Goal: Information Seeking & Learning: Learn about a topic

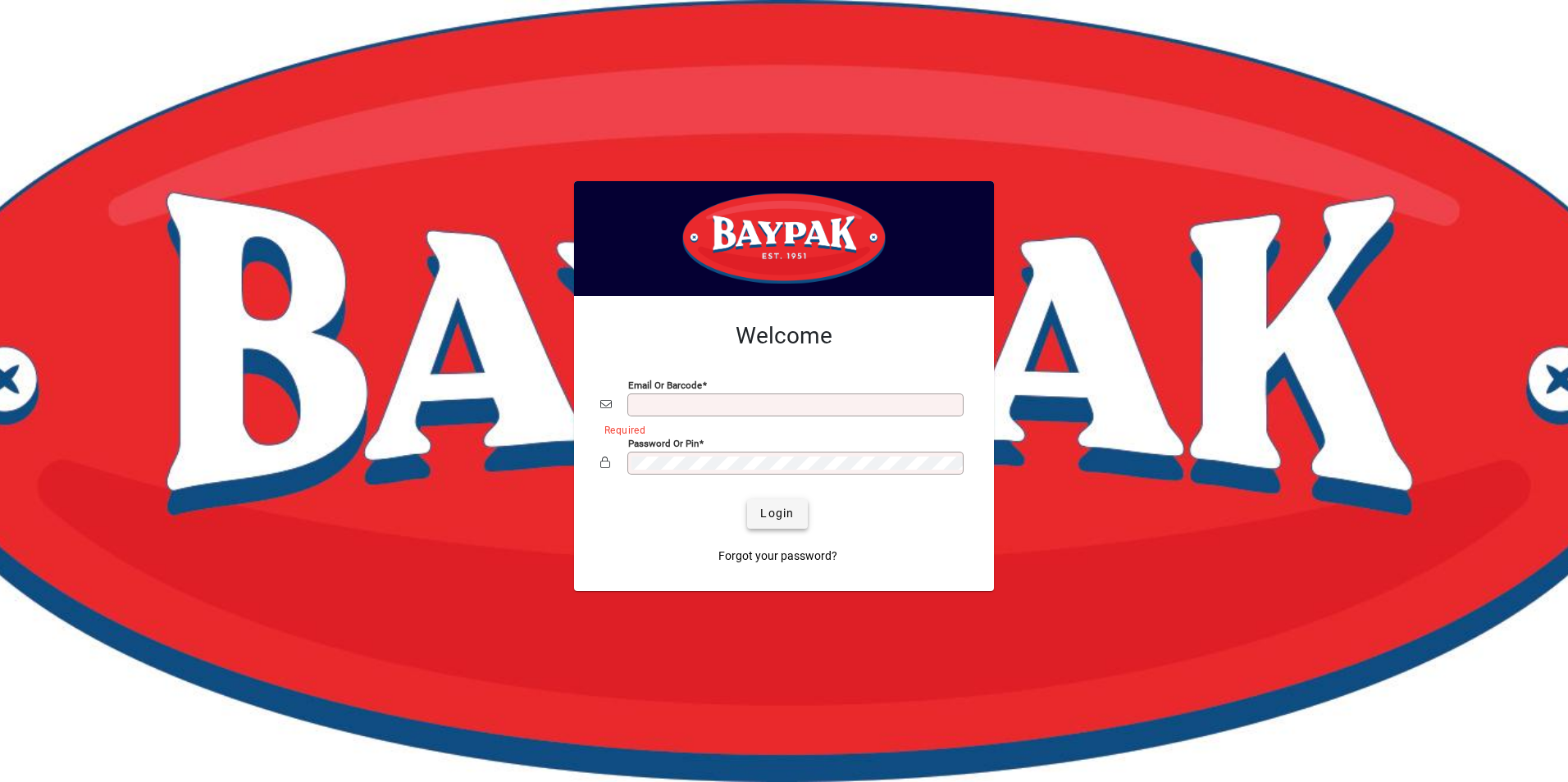
type input "**********"
click at [760, 507] on span "Login" at bounding box center [777, 513] width 34 height 17
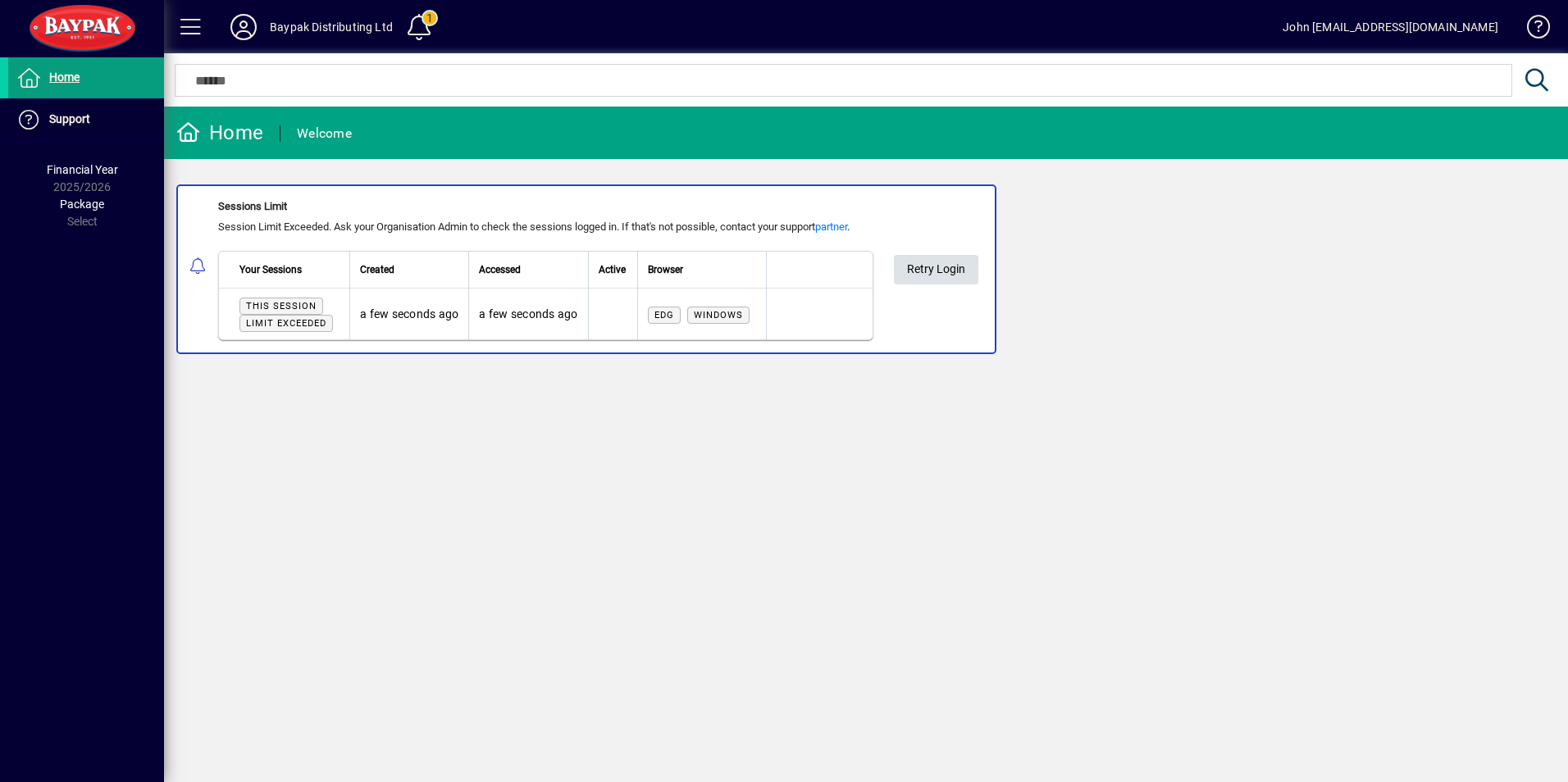
click at [931, 268] on span "Retry Login" at bounding box center [936, 270] width 58 height 27
click at [413, 23] on span at bounding box center [419, 26] width 39 height 39
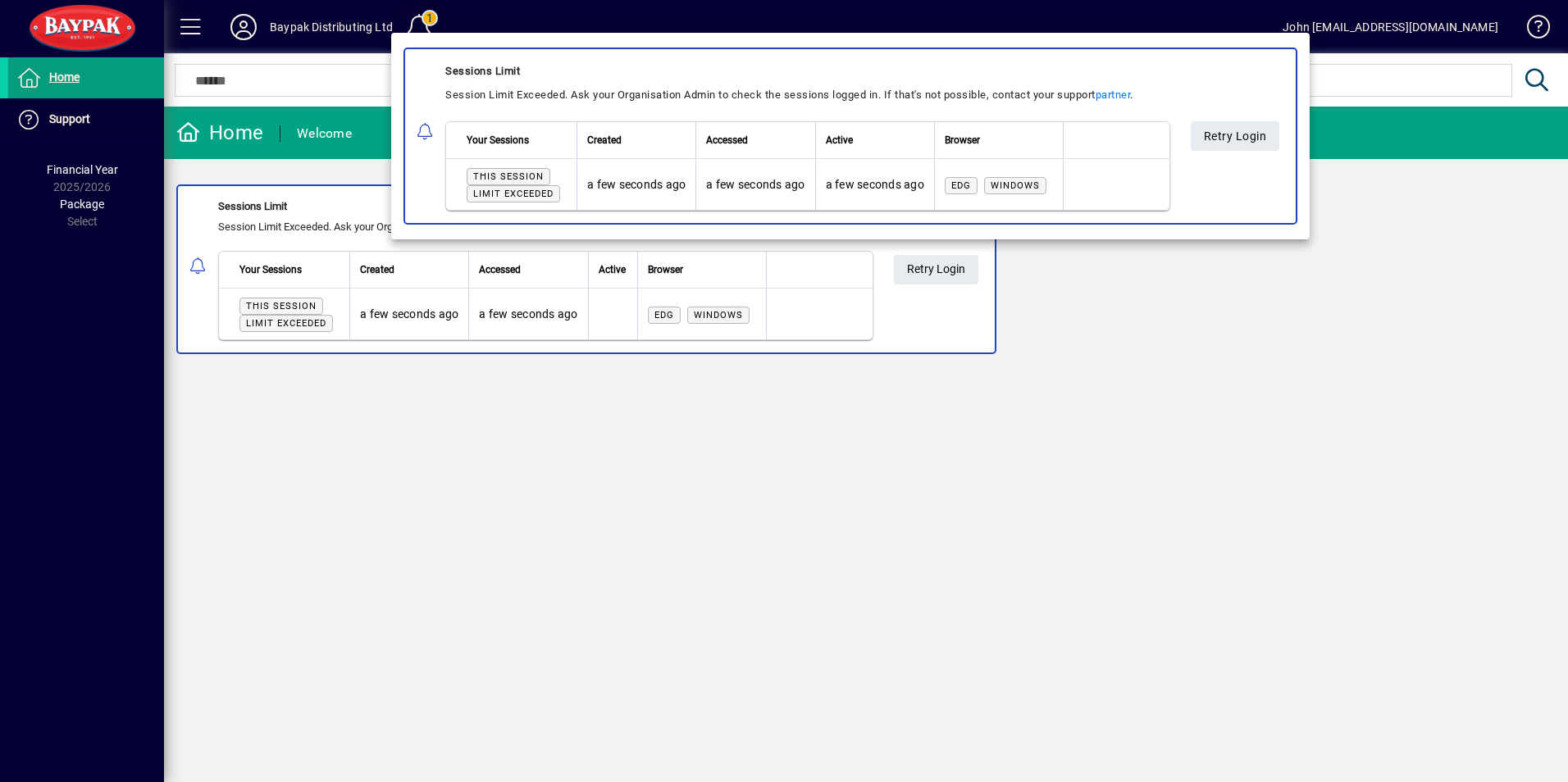
click at [413, 23] on div at bounding box center [784, 391] width 1568 height 782
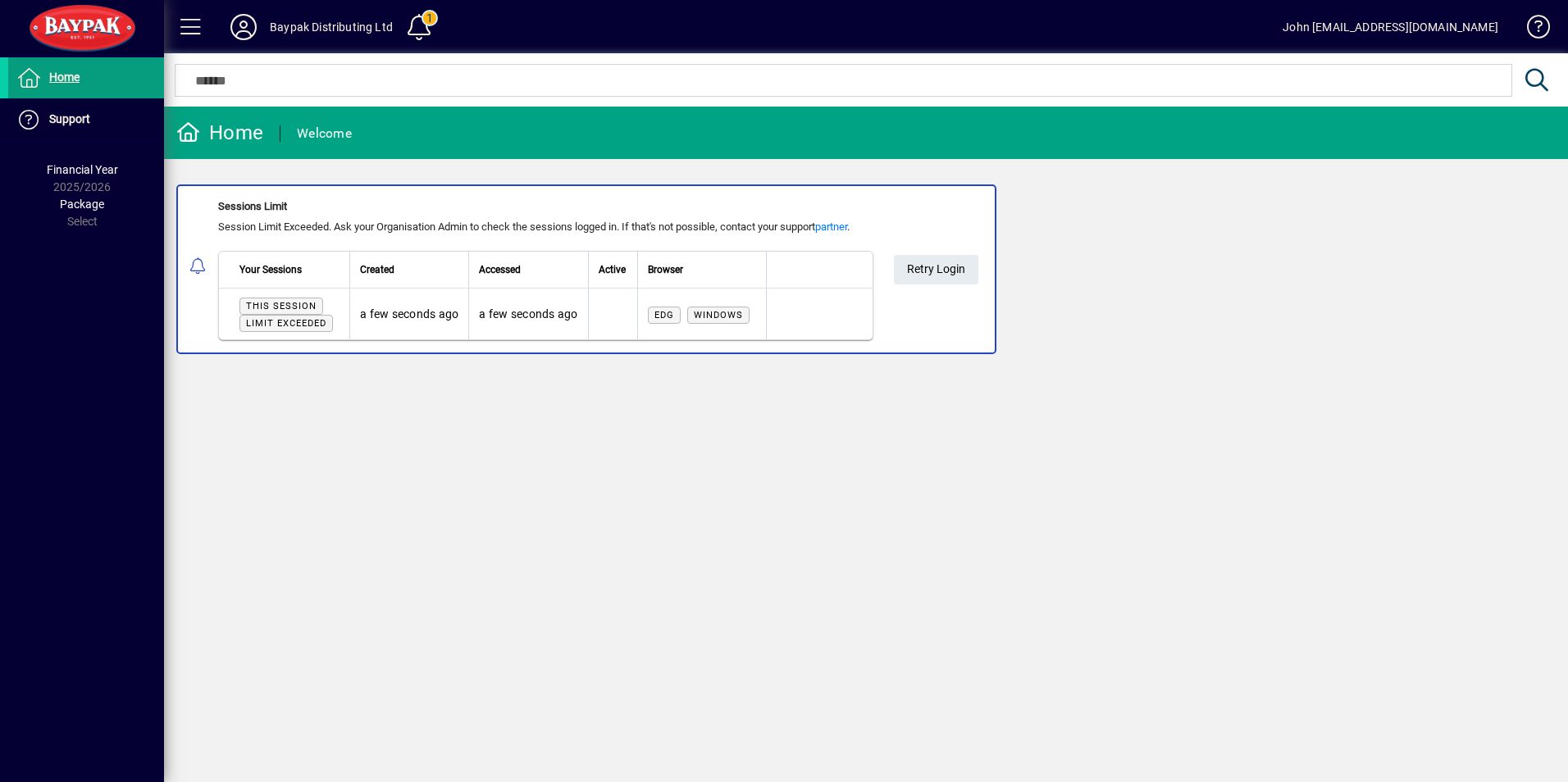
click at [325, 27] on div "Baypak Distributing Ltd" at bounding box center [331, 26] width 123 height 26
click at [232, 28] on icon at bounding box center [243, 26] width 33 height 26
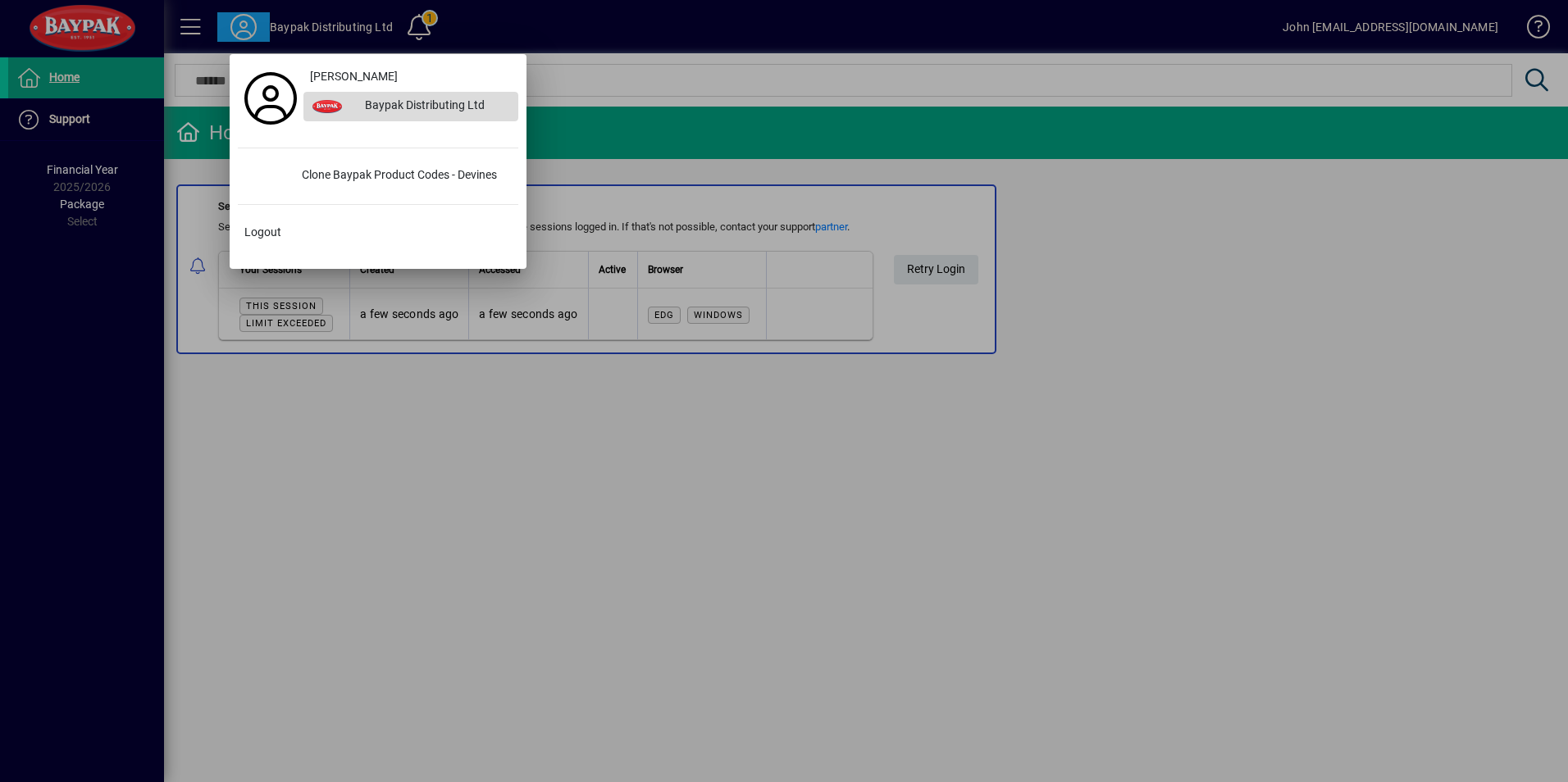
click at [390, 99] on div "Baypak Distributing Ltd" at bounding box center [435, 107] width 167 height 29
click at [62, 79] on div at bounding box center [784, 391] width 1568 height 782
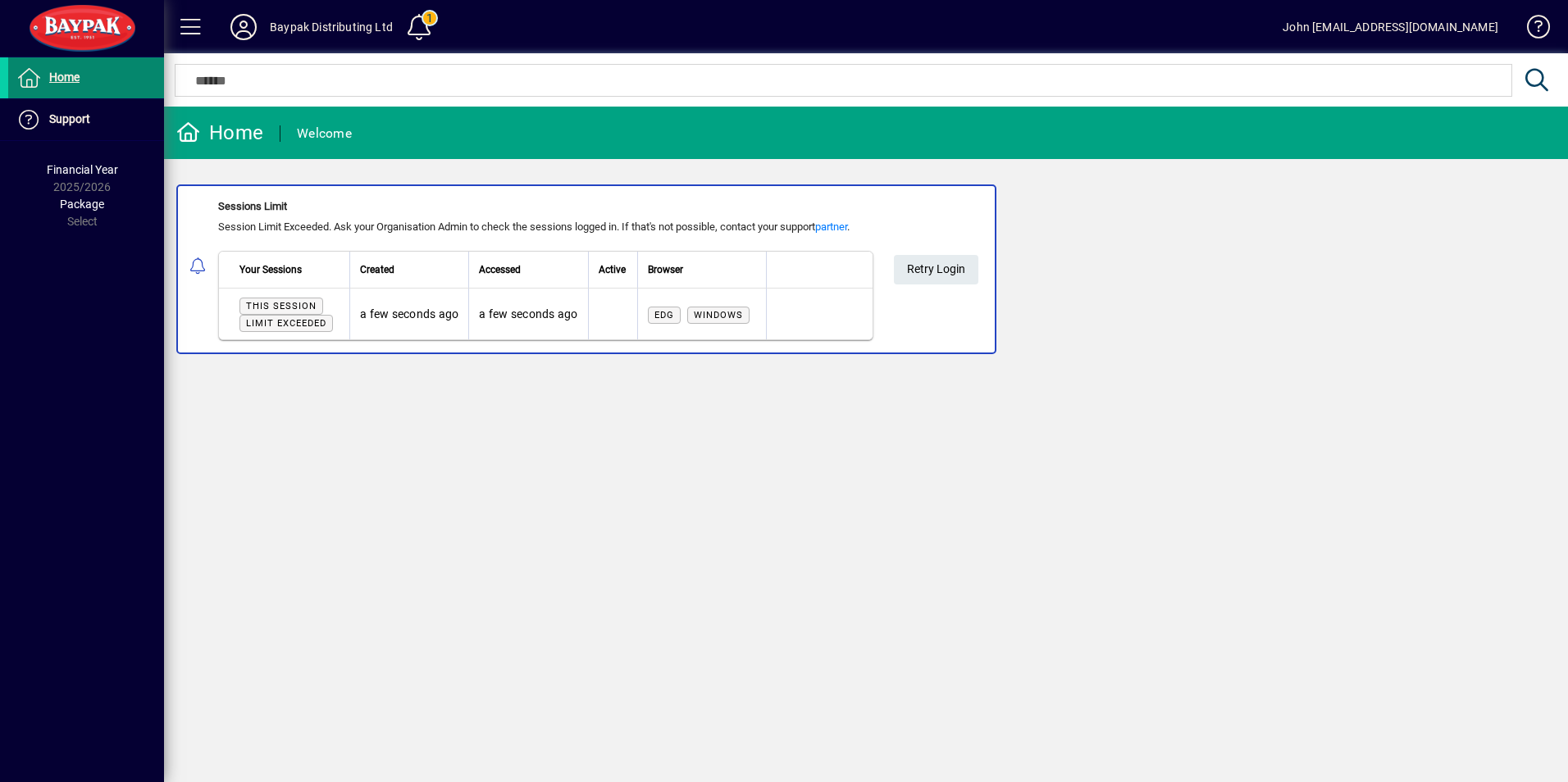
click at [61, 77] on span "Home" at bounding box center [64, 77] width 30 height 13
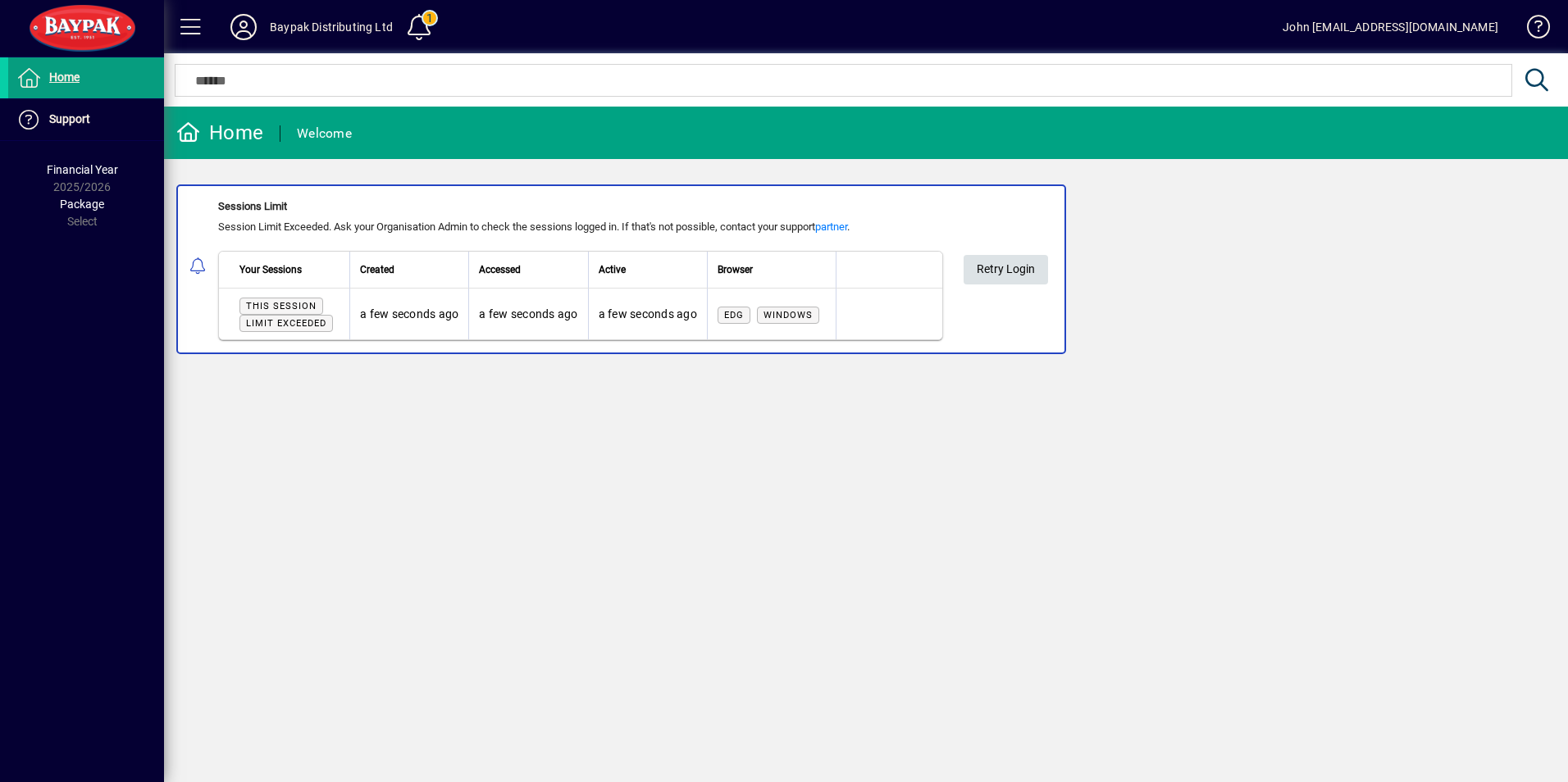
click at [1006, 266] on span "Retry Login" at bounding box center [1006, 270] width 58 height 27
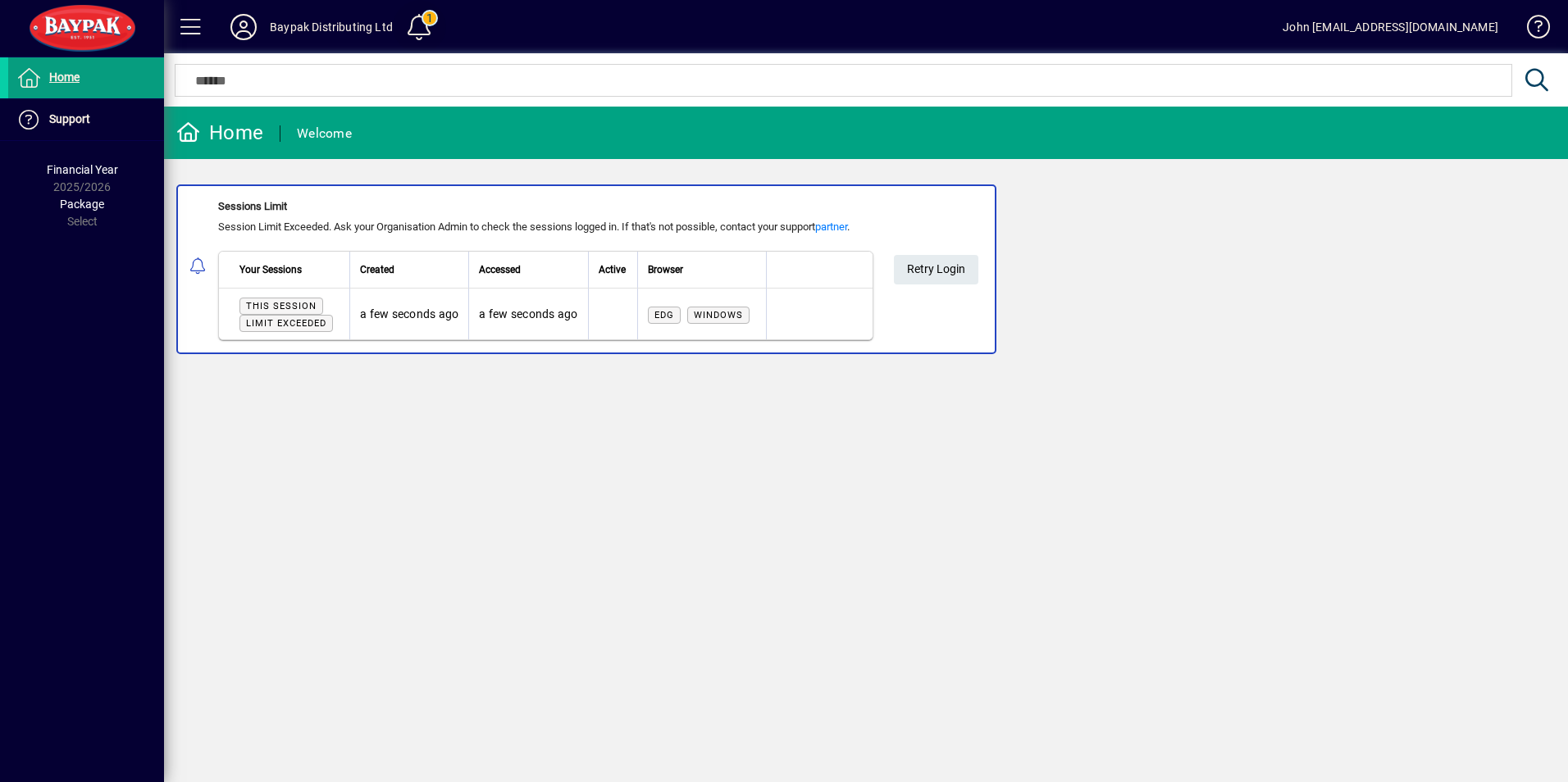
click at [418, 20] on span at bounding box center [419, 26] width 39 height 39
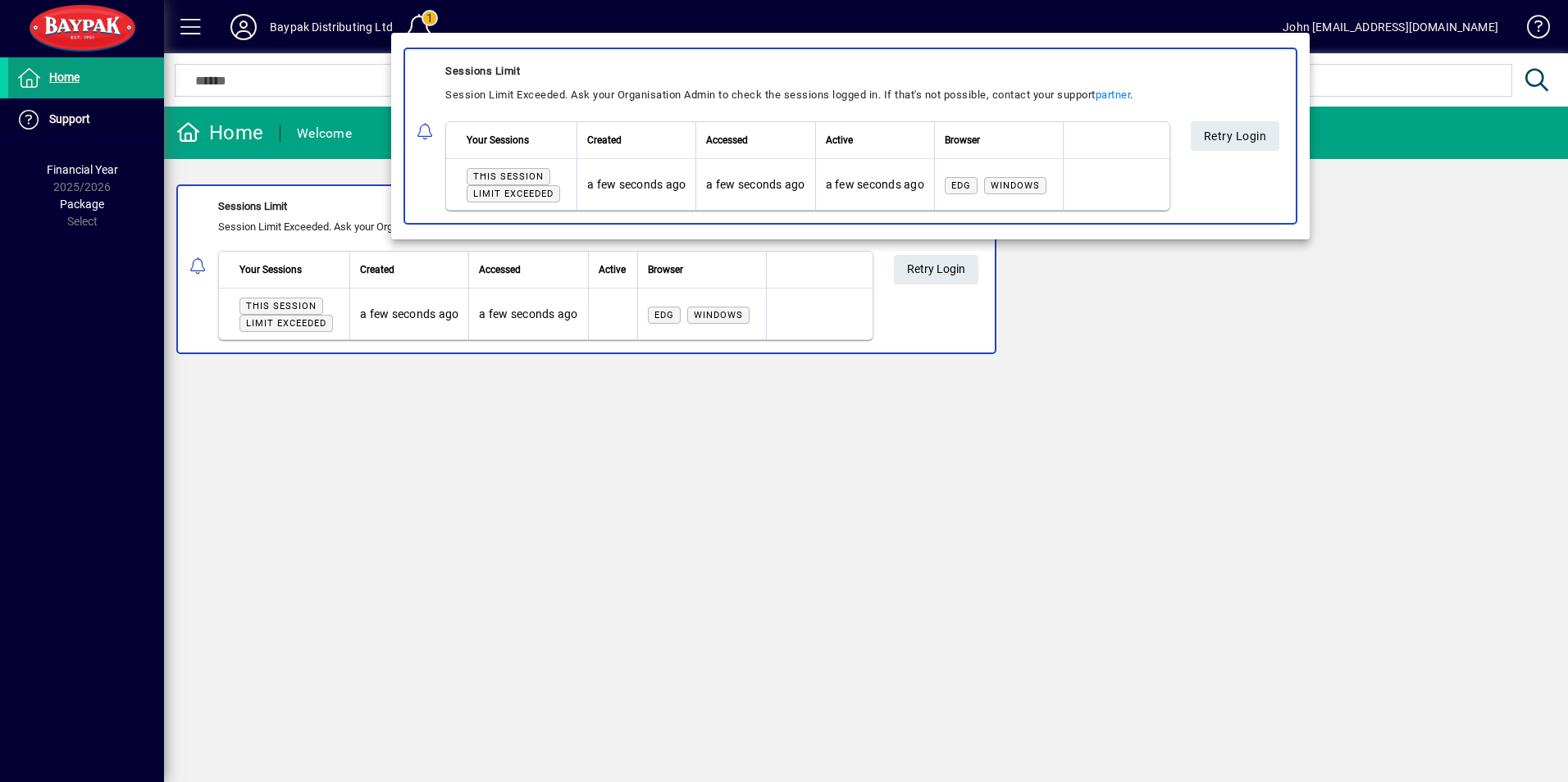
click at [502, 191] on span "Limit exceeded" at bounding box center [513, 194] width 80 height 11
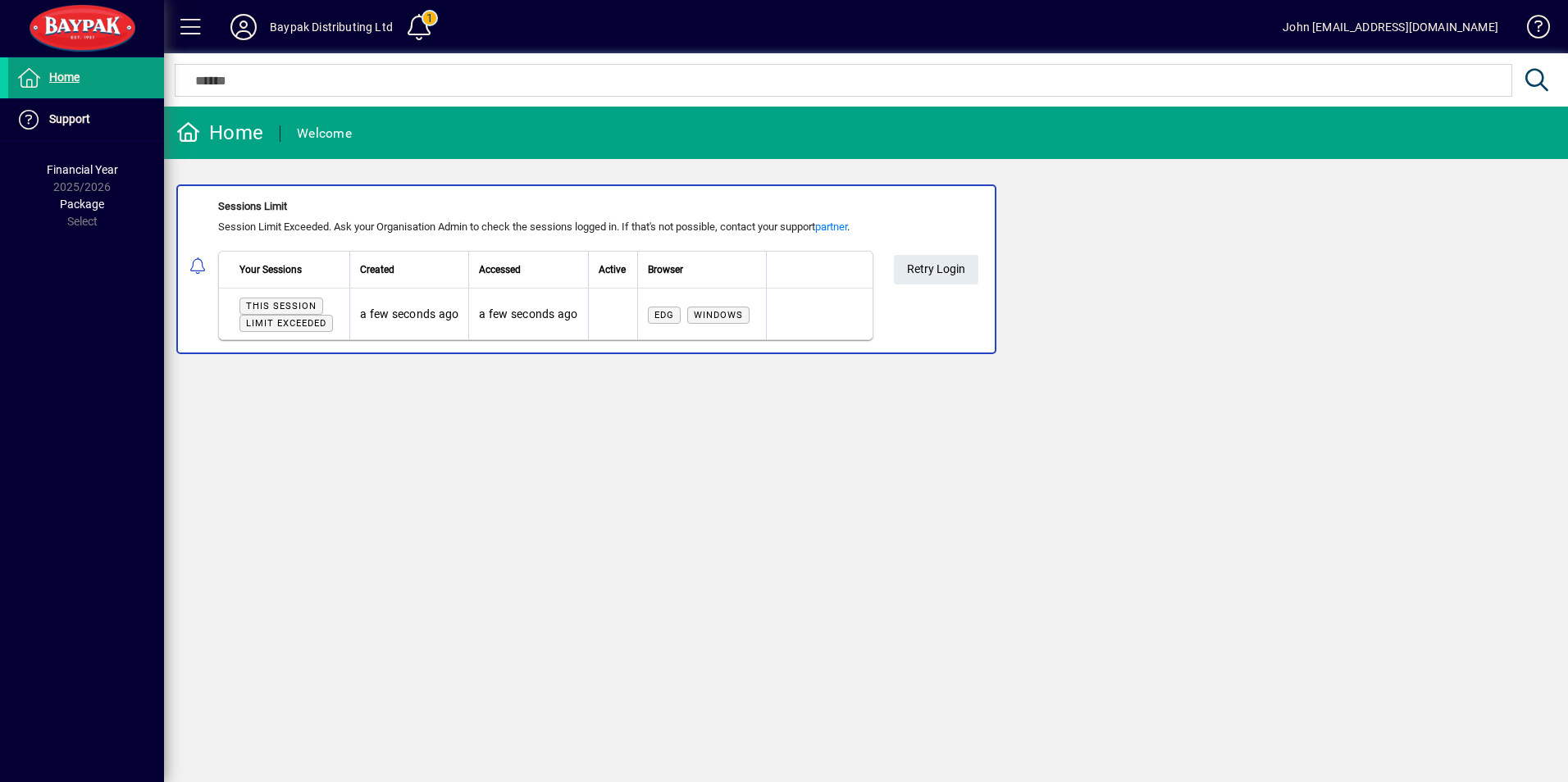
click at [276, 322] on span "Limit exceeded" at bounding box center [286, 324] width 80 height 11
click at [201, 265] on mat-icon at bounding box center [201, 267] width 20 height 20
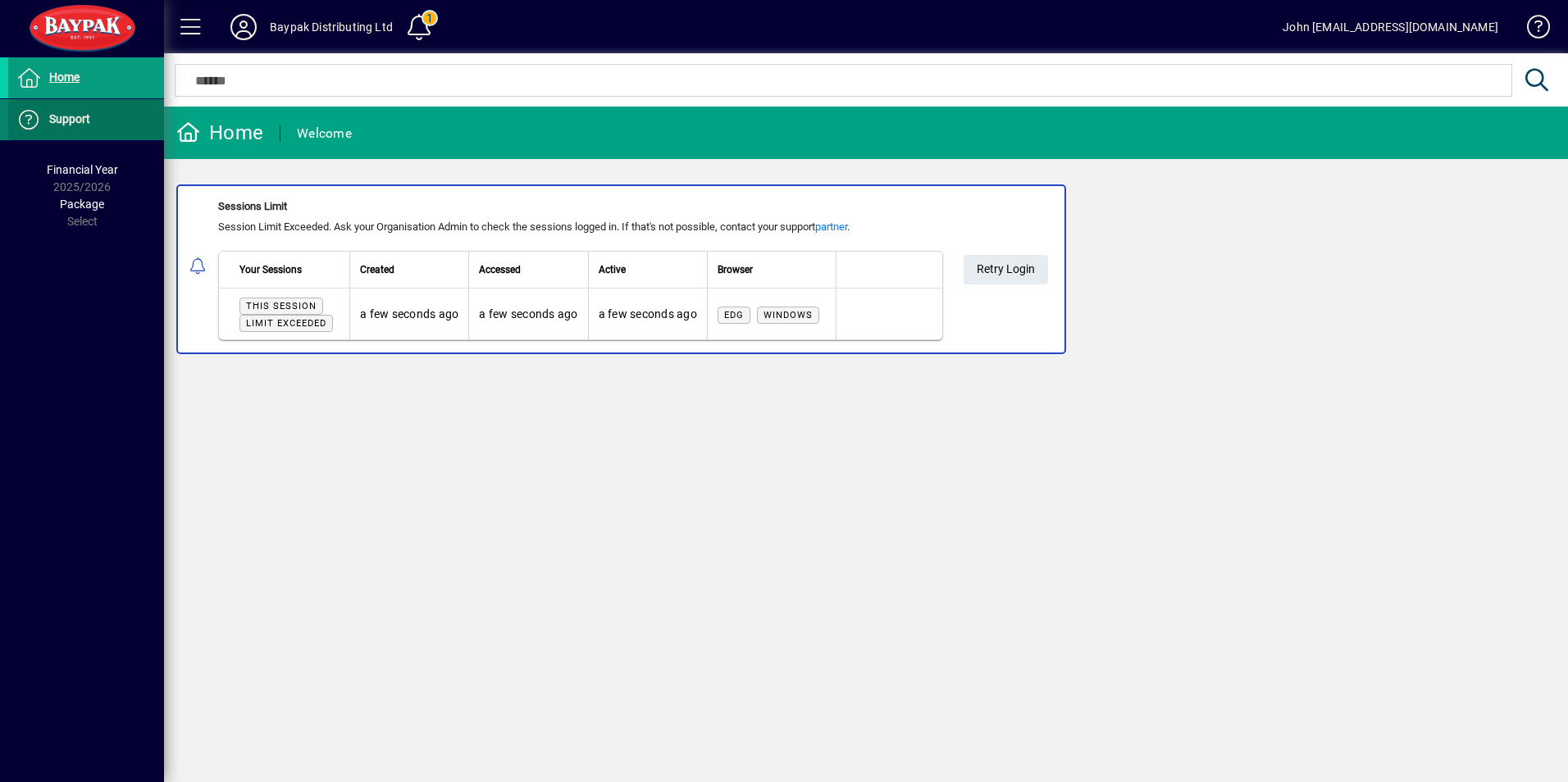
click at [76, 123] on span "Support" at bounding box center [69, 118] width 41 height 13
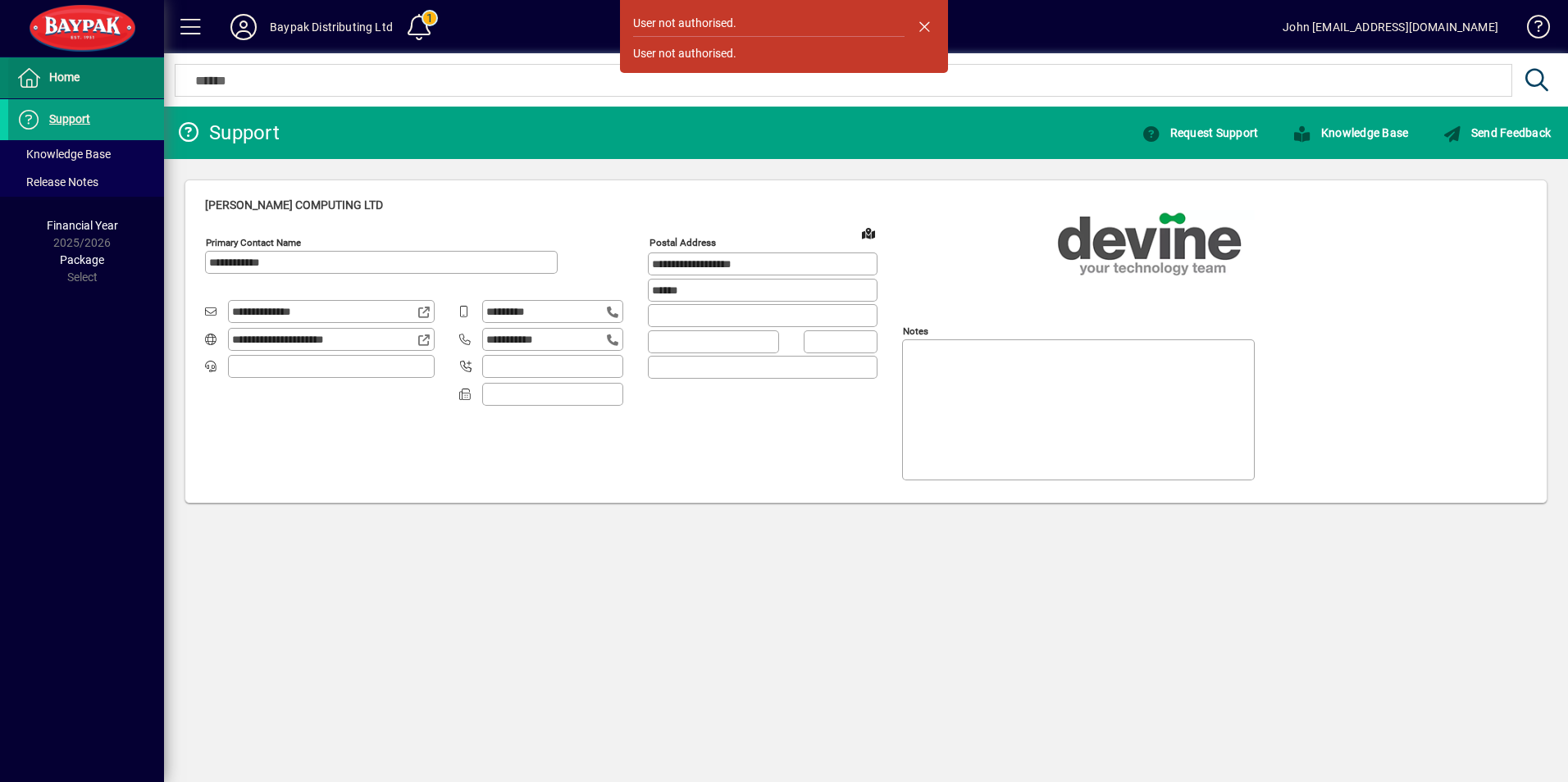
click at [66, 73] on span "Home" at bounding box center [64, 77] width 30 height 13
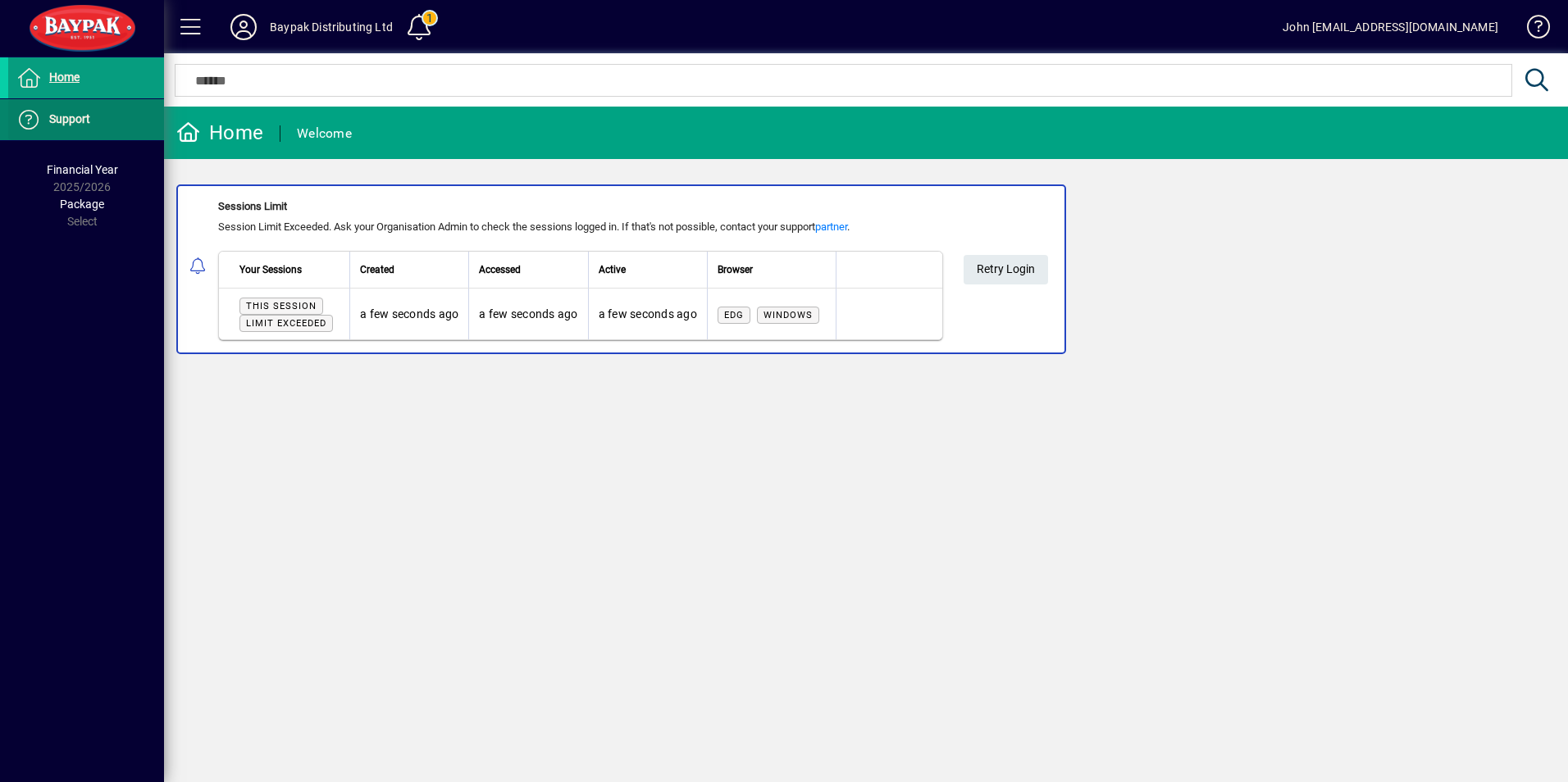
click at [73, 115] on span "Support" at bounding box center [69, 118] width 41 height 13
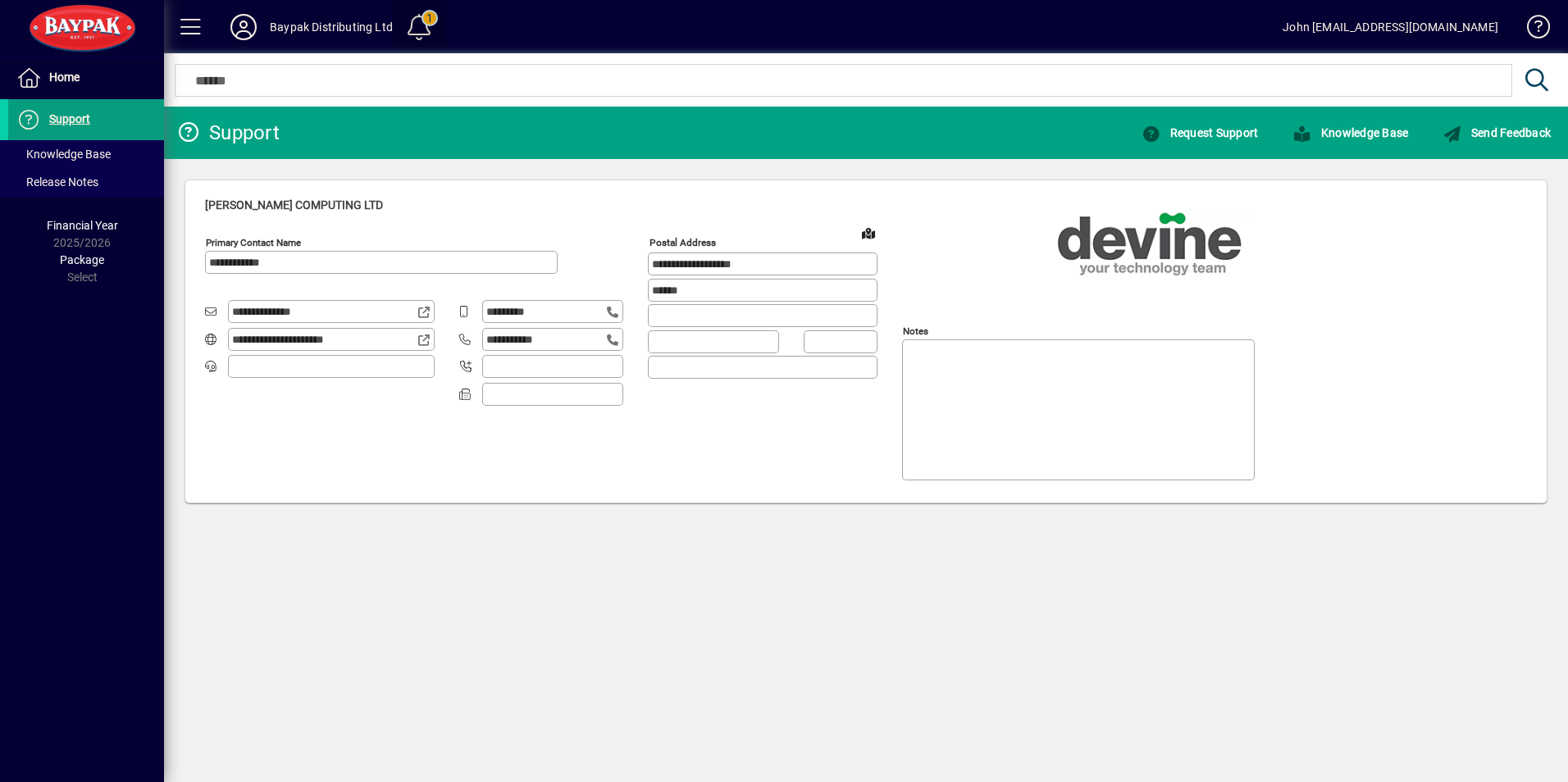
click at [422, 26] on span at bounding box center [419, 26] width 39 height 39
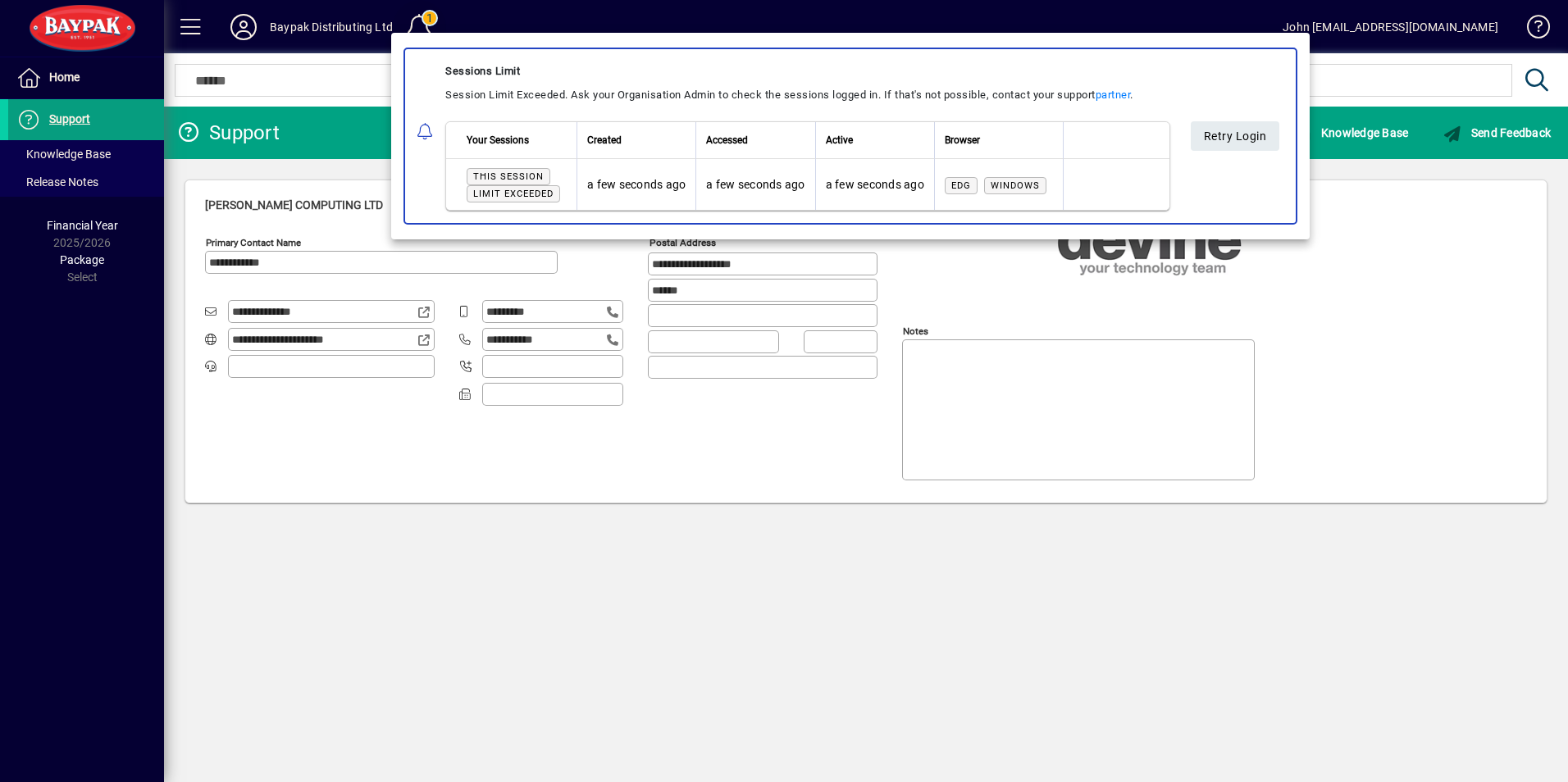
click at [422, 26] on div at bounding box center [784, 391] width 1568 height 782
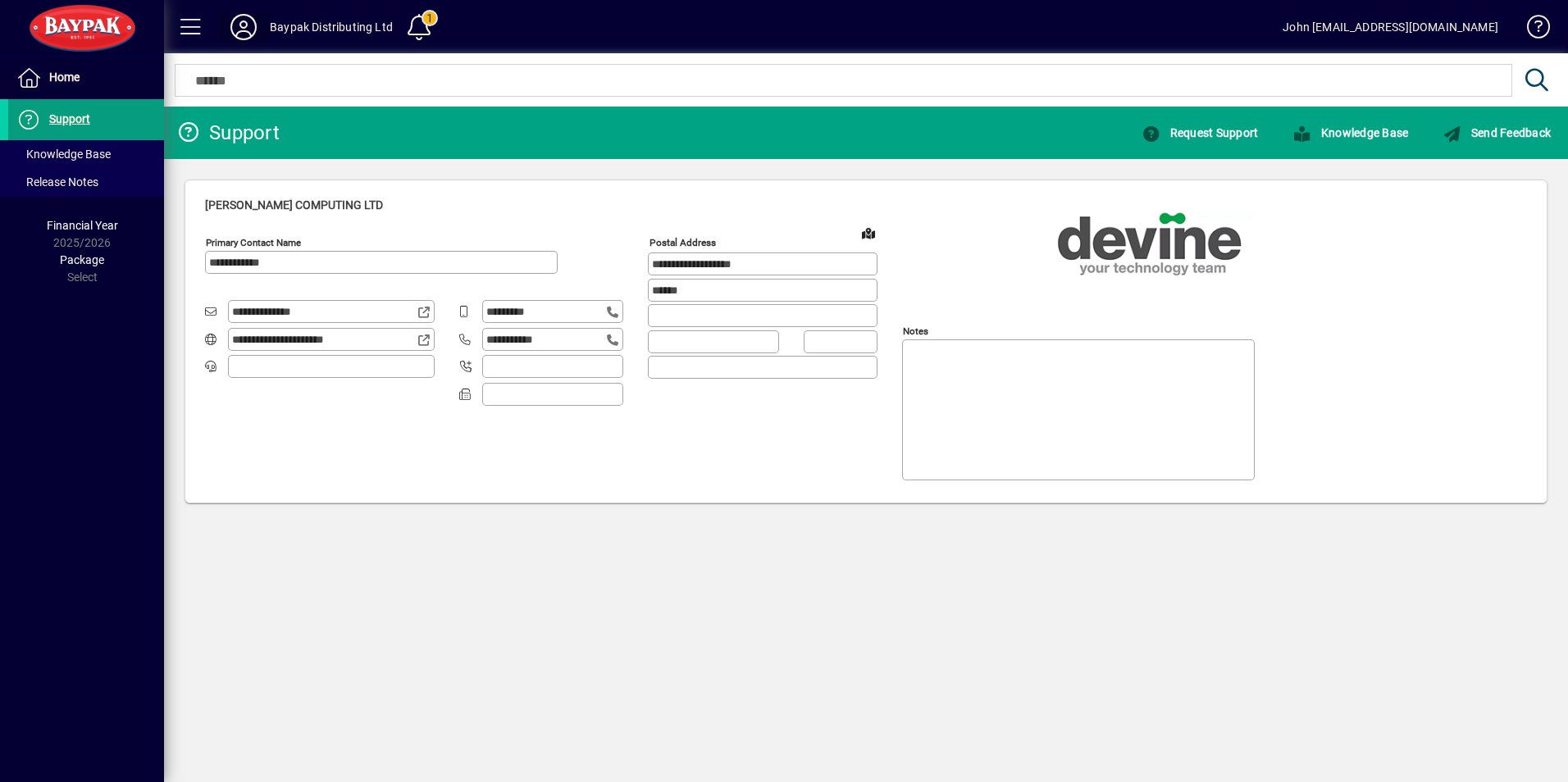
click at [252, 26] on icon at bounding box center [243, 26] width 33 height 26
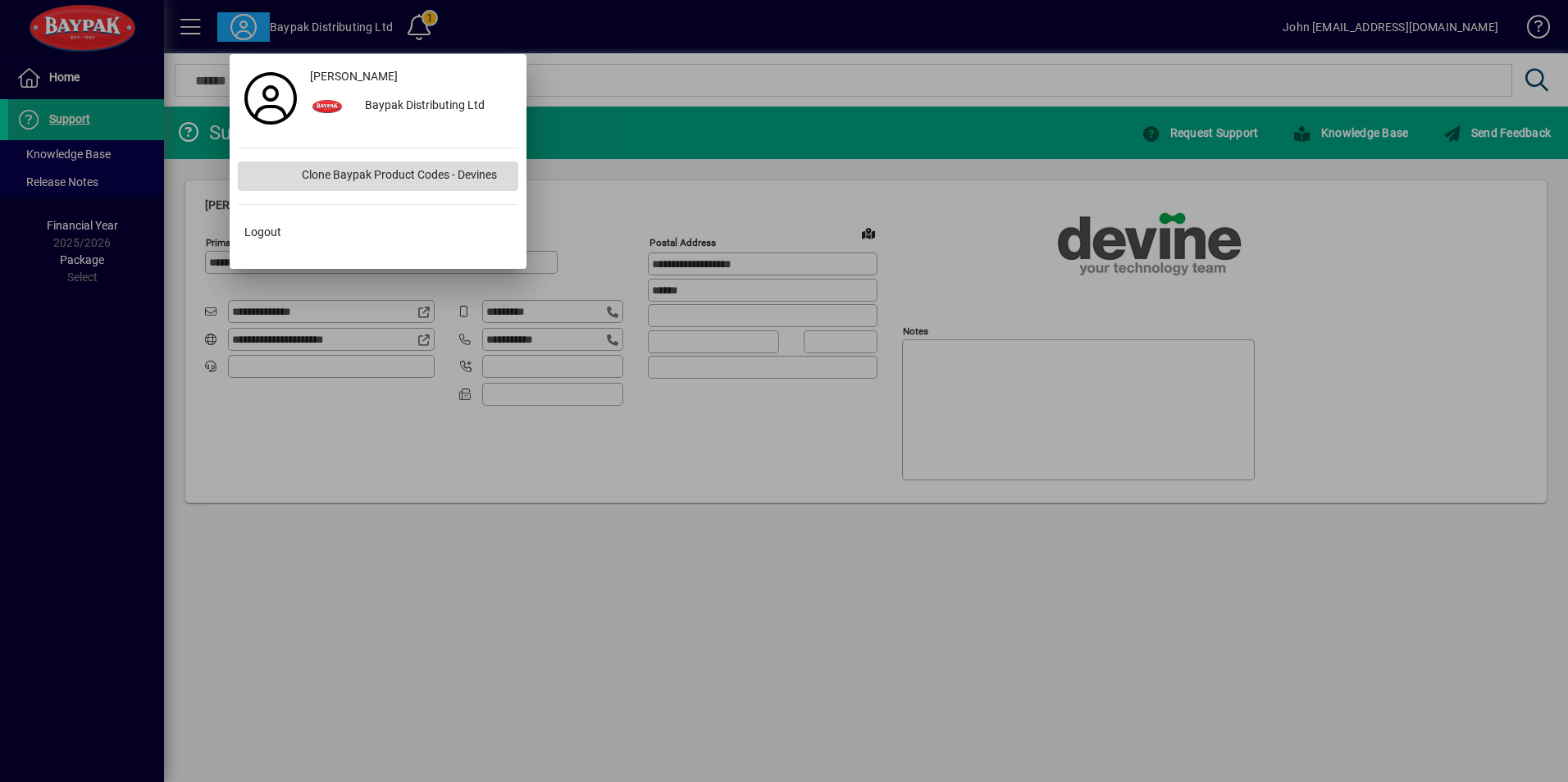
click at [319, 174] on div "Clone Baypak Product Codes - Devines" at bounding box center [404, 176] width 230 height 29
